Goal: Check status: Check status

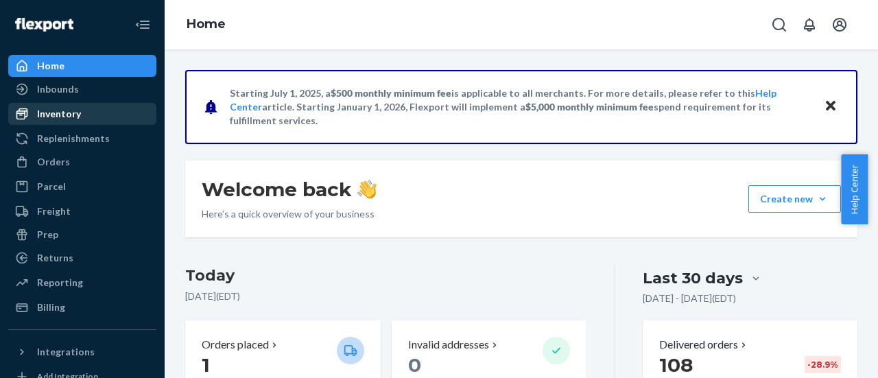
click at [49, 115] on div "Inventory" at bounding box center [59, 114] width 44 height 14
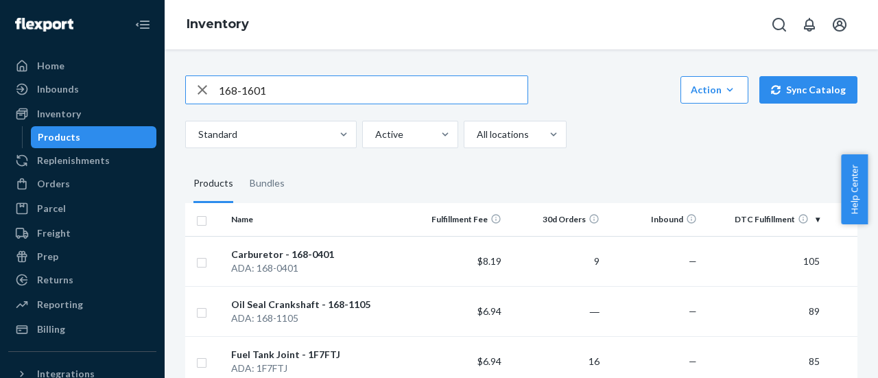
type input "168-1601"
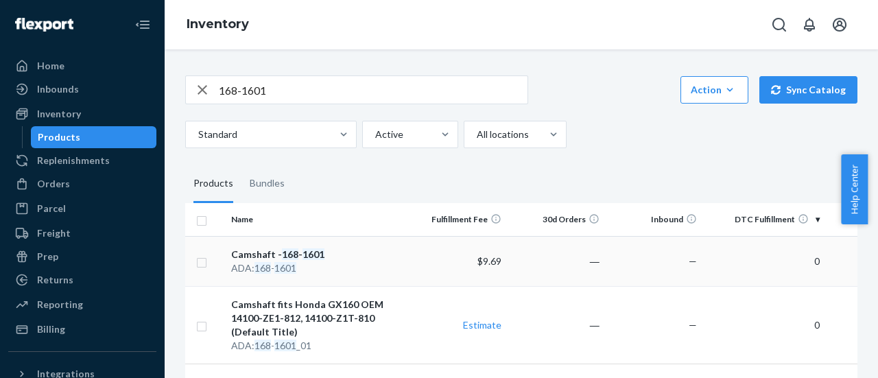
scroll to position [69, 0]
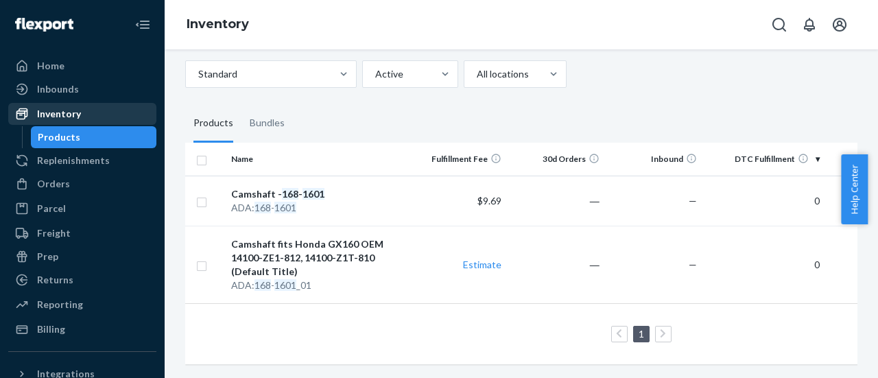
drag, startPoint x: 65, startPoint y: 90, endPoint x: 135, endPoint y: 108, distance: 72.2
click at [65, 90] on div "Inbounds" at bounding box center [58, 89] width 42 height 14
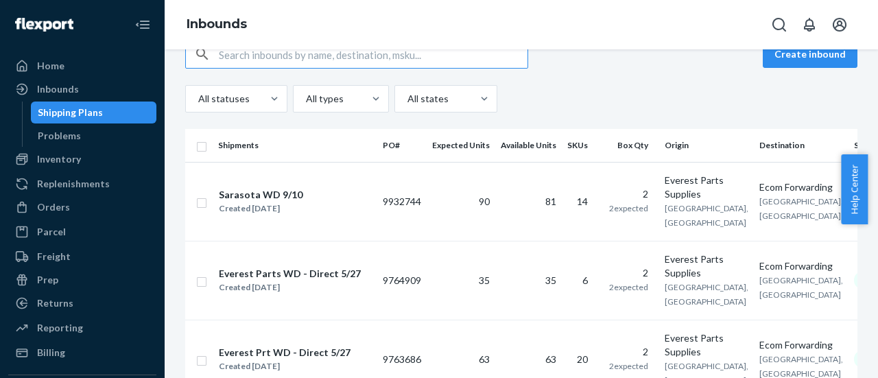
scroll to position [137, 0]
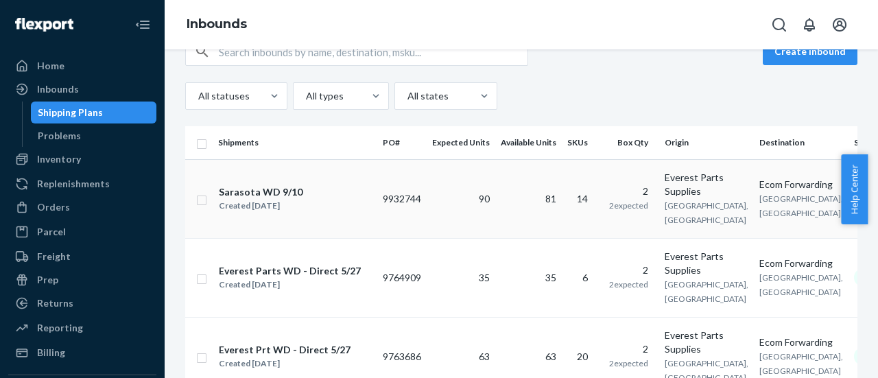
click at [520, 187] on td "81" at bounding box center [529, 198] width 67 height 79
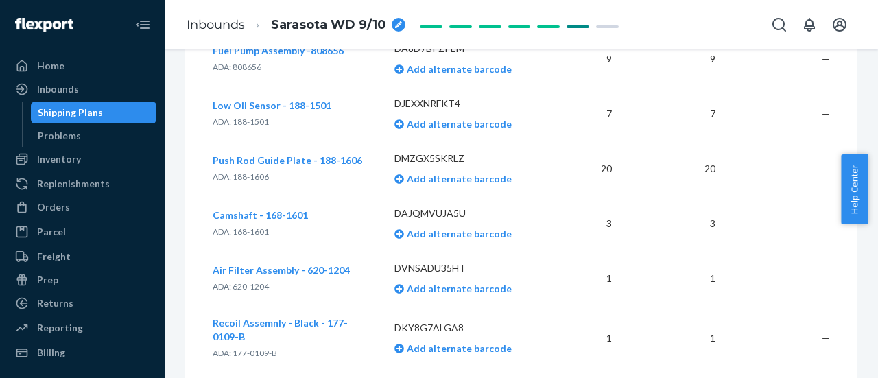
scroll to position [137, 0]
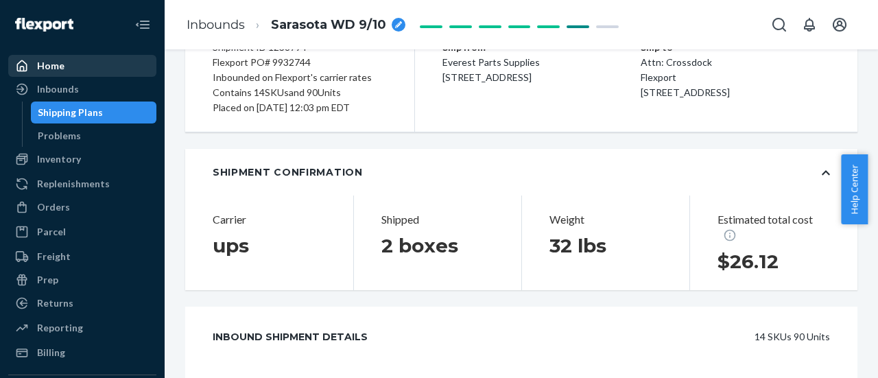
click at [61, 65] on div "Home" at bounding box center [50, 66] width 27 height 14
